Goal: Navigation & Orientation: Find specific page/section

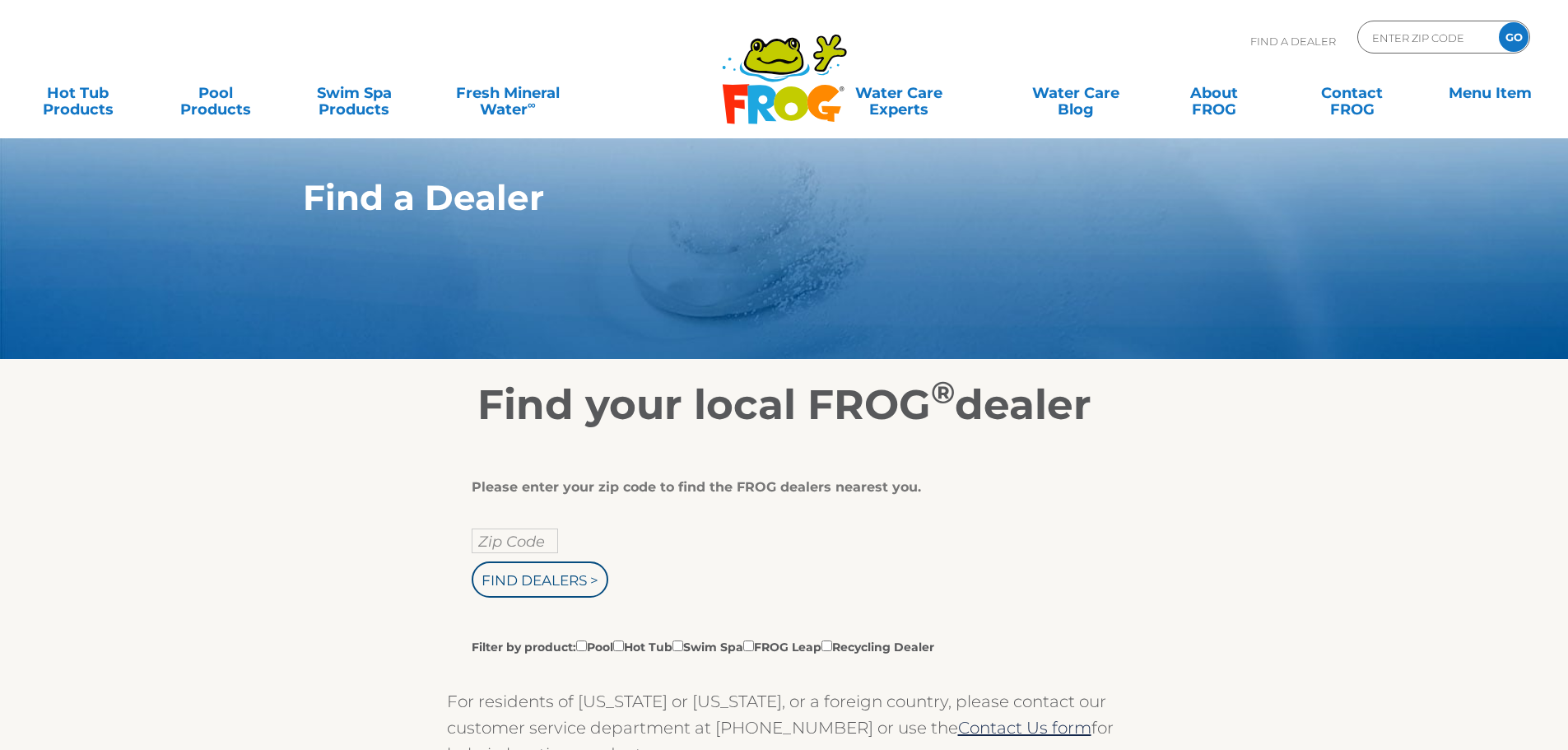
scroll to position [247, 0]
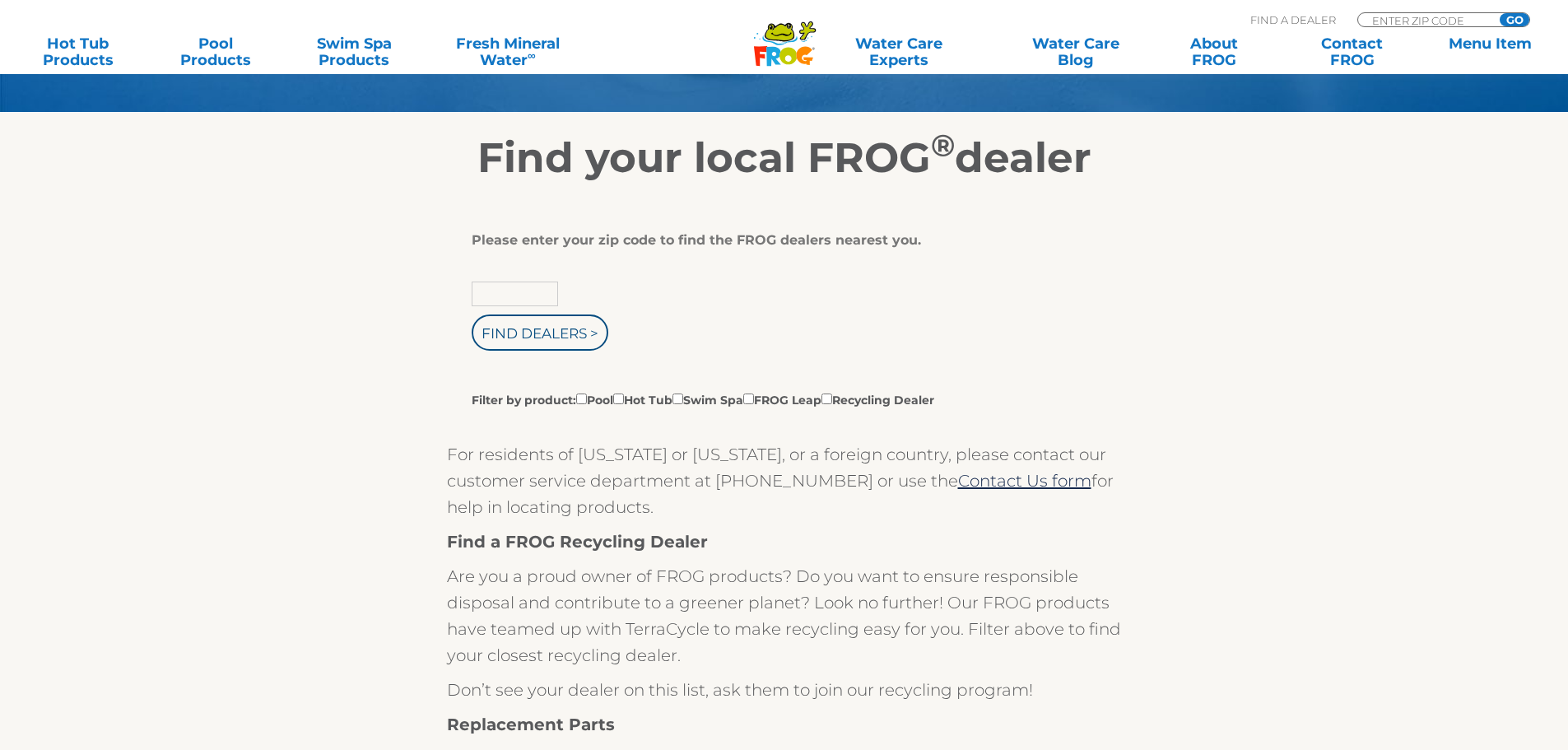
click at [541, 288] on input "text" at bounding box center [515, 294] width 87 height 25
type input "12534"
click at [471, 315] on input "Find Dealers >" at bounding box center [539, 332] width 137 height 36
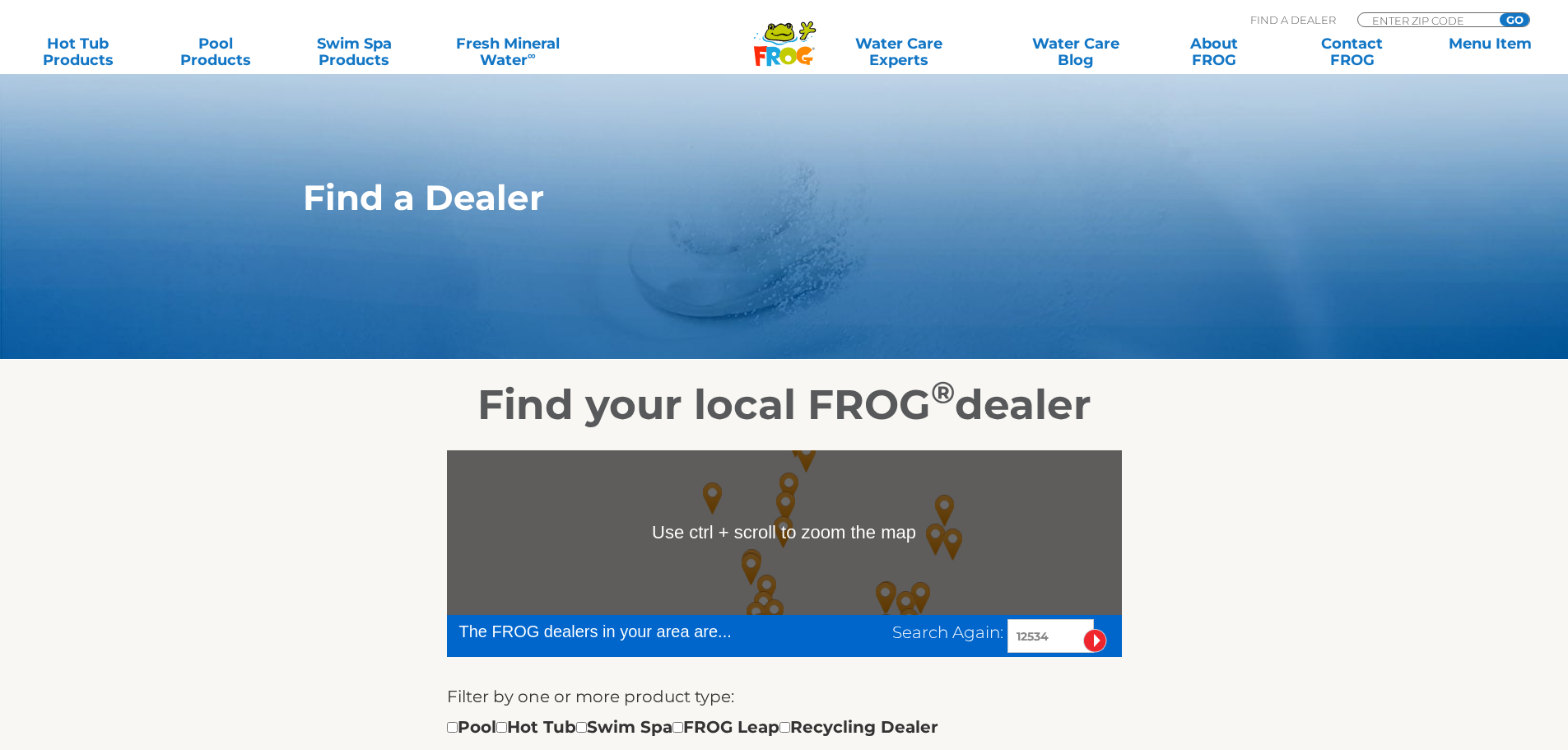
scroll to position [247, 0]
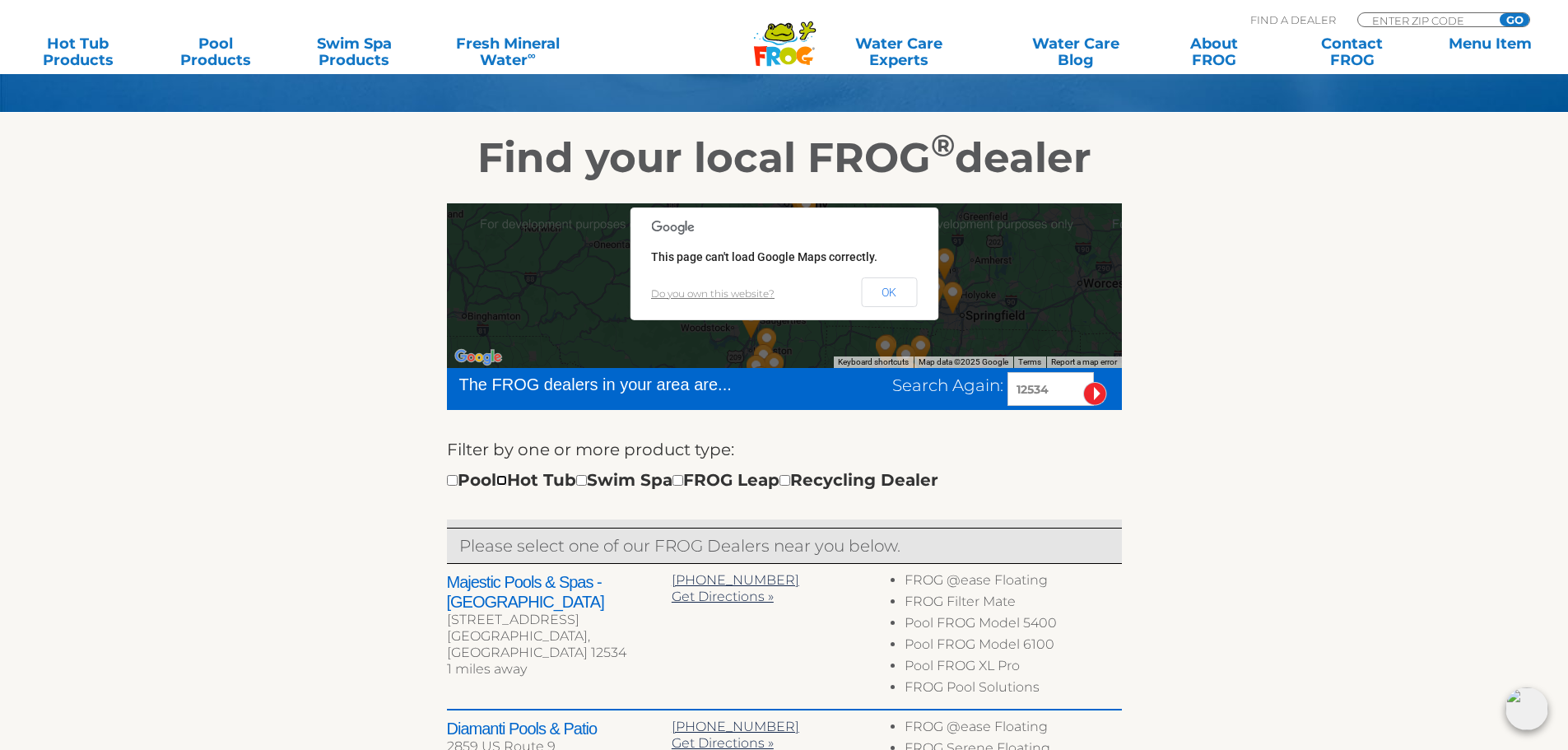
click at [507, 484] on input "checkbox" at bounding box center [501, 480] width 10 height 10
checkbox input "true"
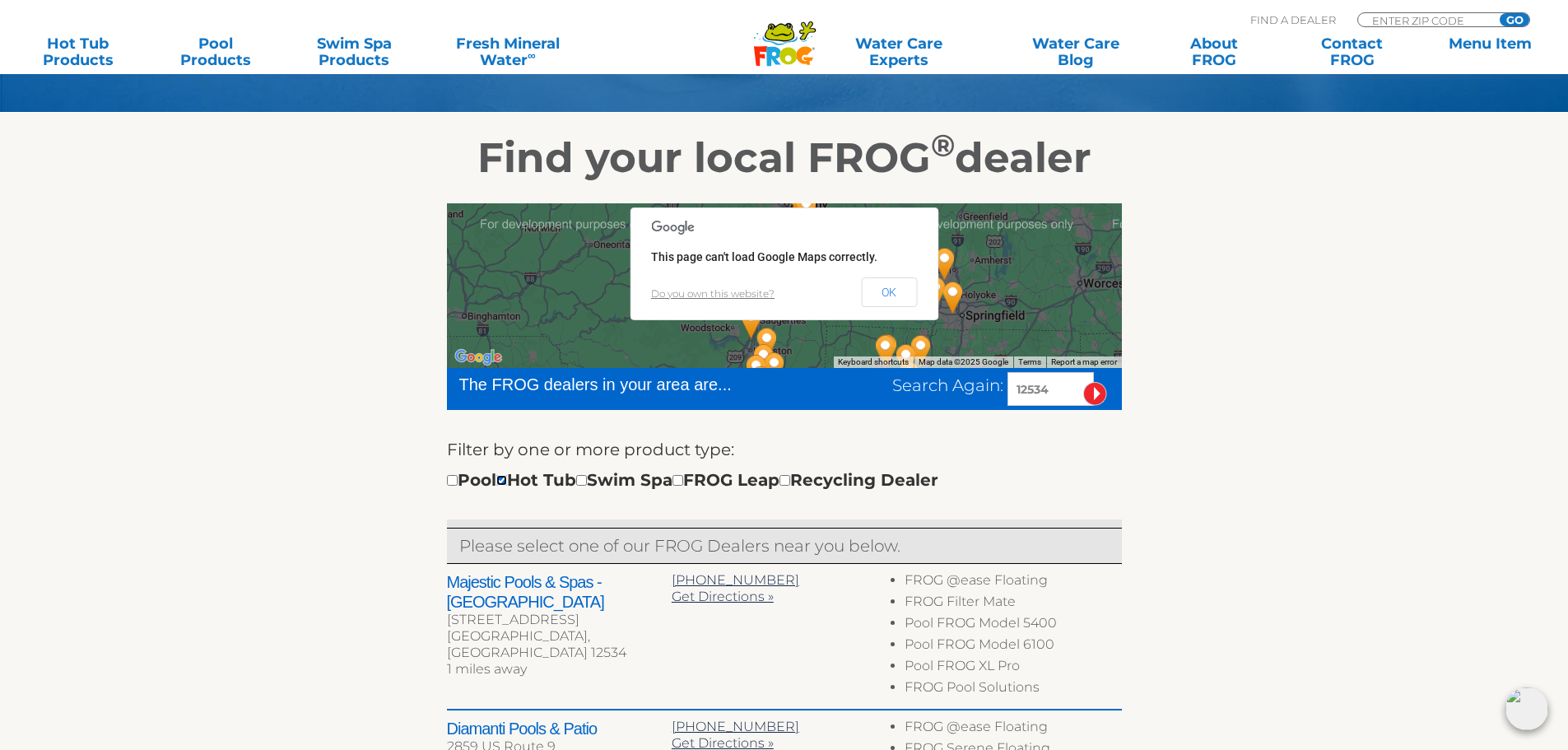
scroll to position [412, 0]
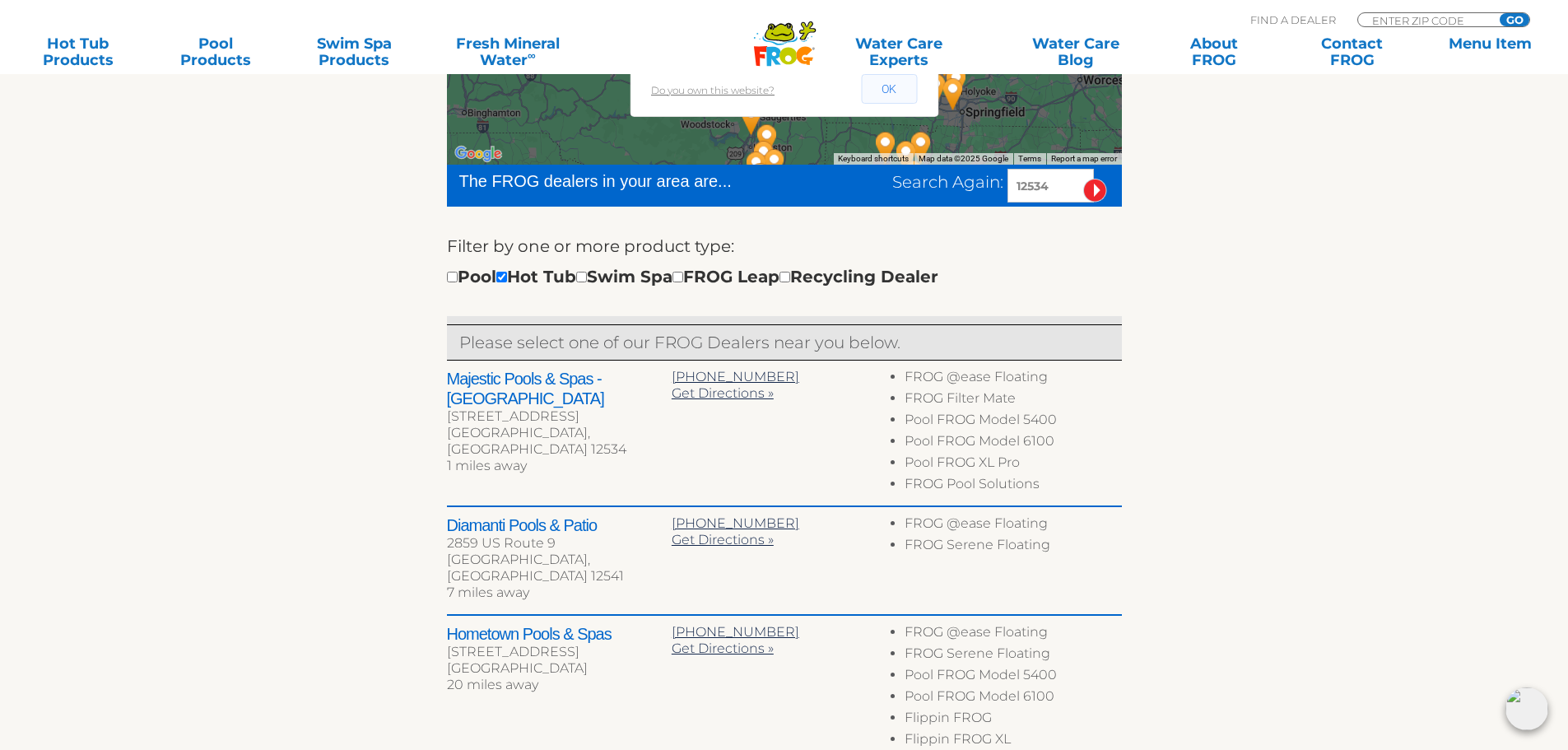
click at [889, 95] on button "OK" at bounding box center [889, 88] width 56 height 29
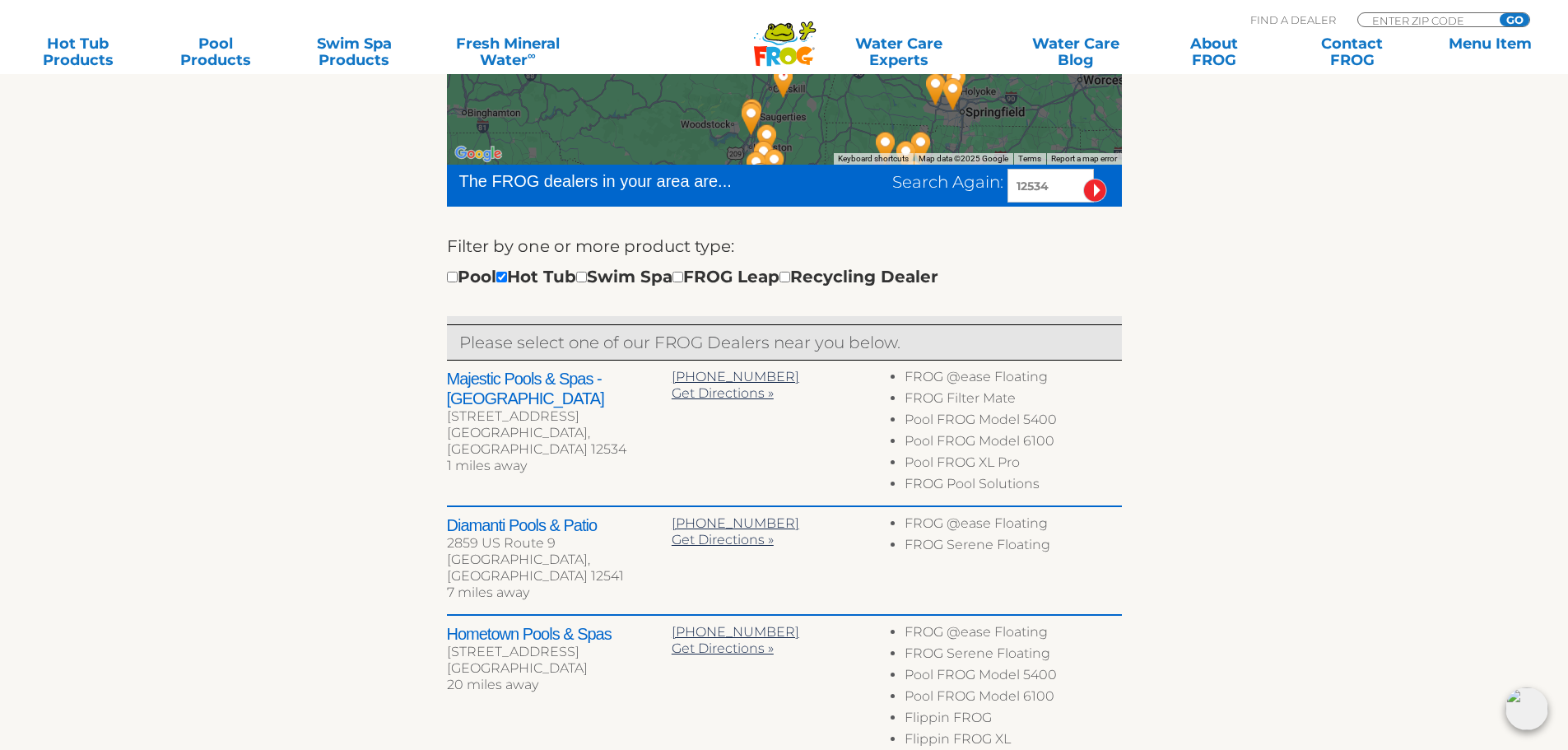
click at [557, 377] on h2 "Majestic Pools & Spas - Hudson" at bounding box center [559, 388] width 225 height 40
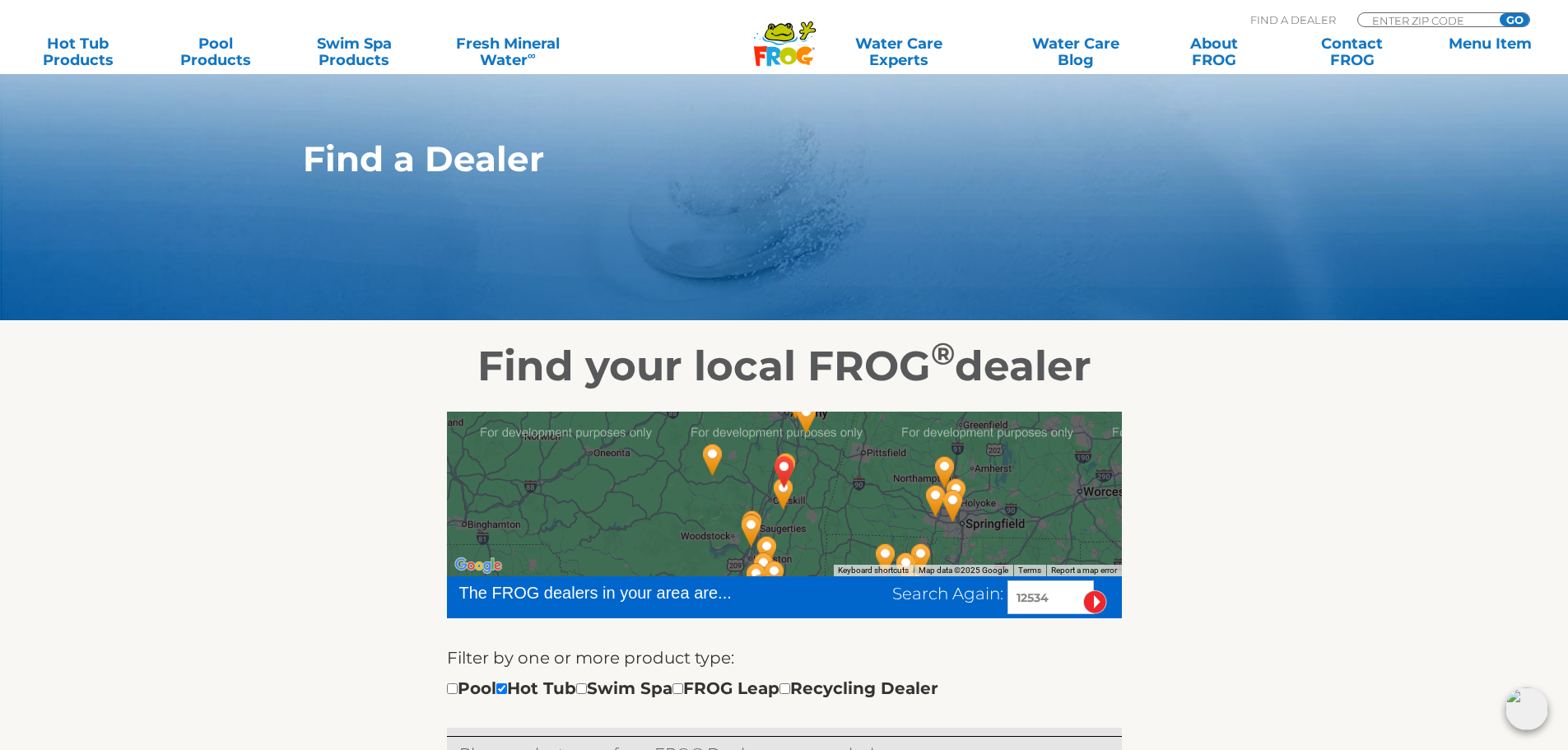
scroll to position [203, 0]
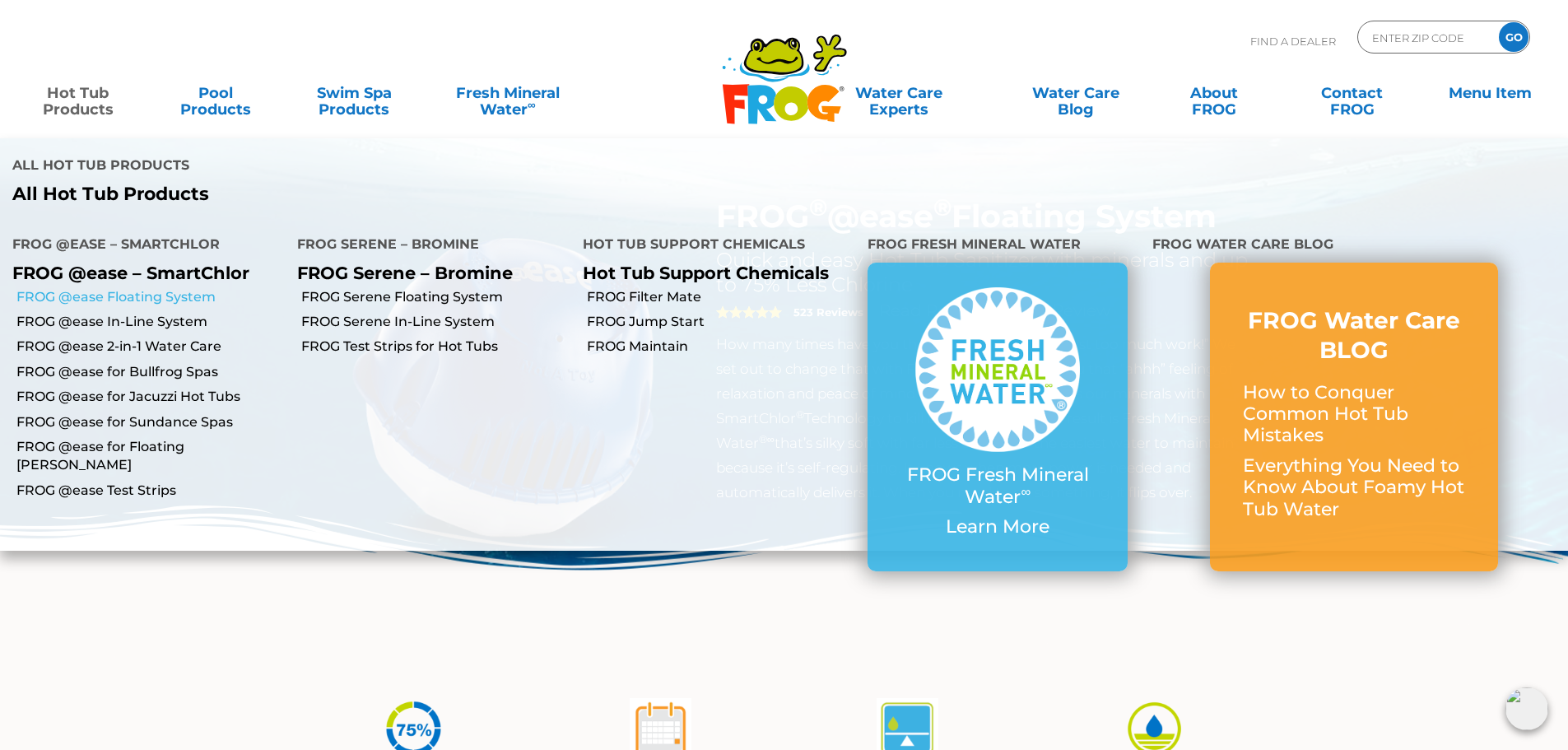
click at [145, 288] on link "FROG @ease Floating System" at bounding box center [150, 297] width 268 height 18
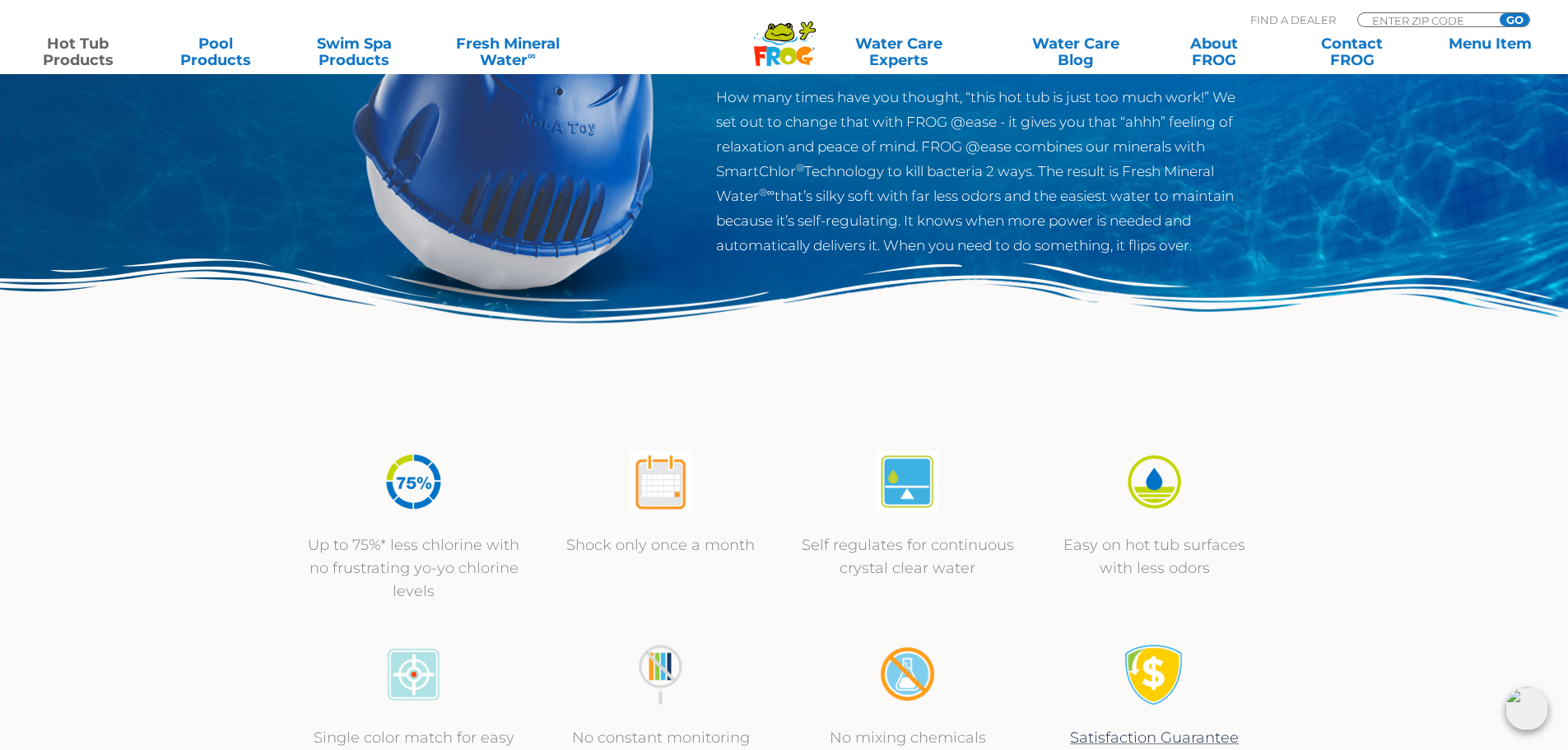
scroll to position [164, 0]
